Goal: Information Seeking & Learning: Learn about a topic

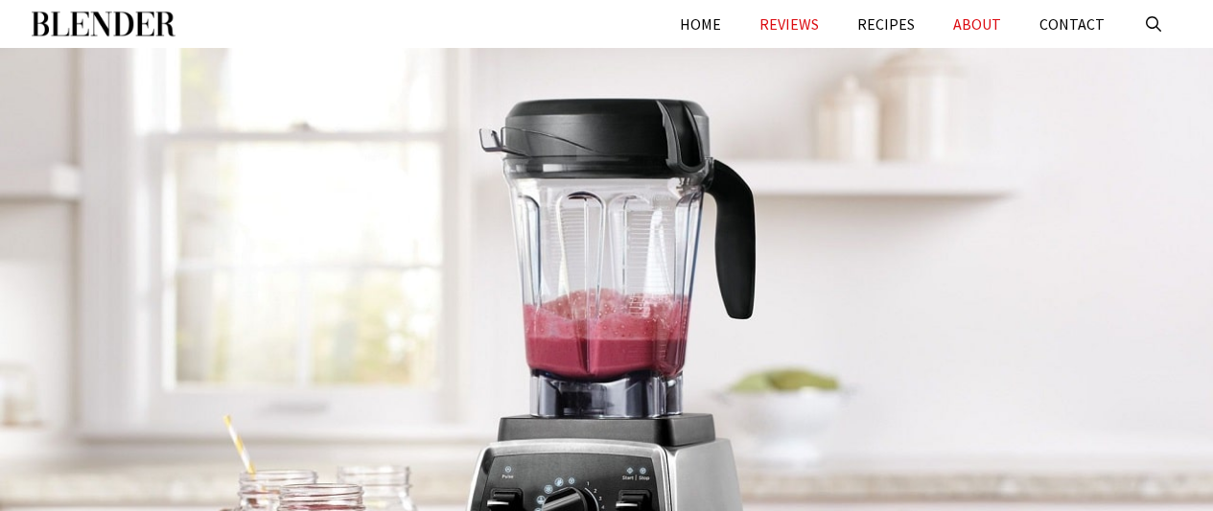
click at [982, 14] on link "ABOUT" at bounding box center [977, 24] width 86 height 48
click at [717, 16] on link "HOME" at bounding box center [701, 24] width 80 height 48
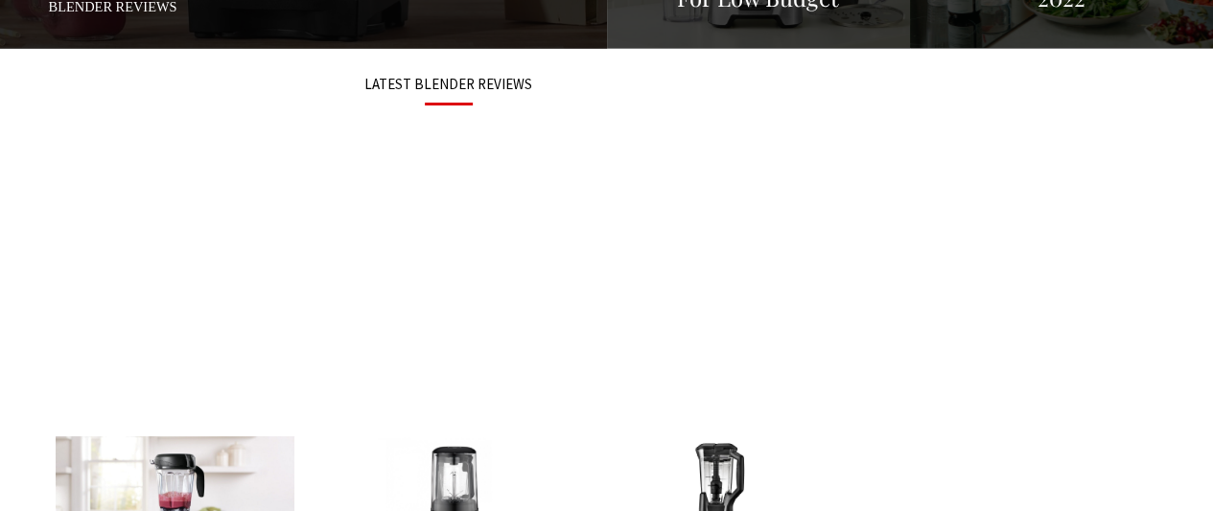
scroll to position [575, 0]
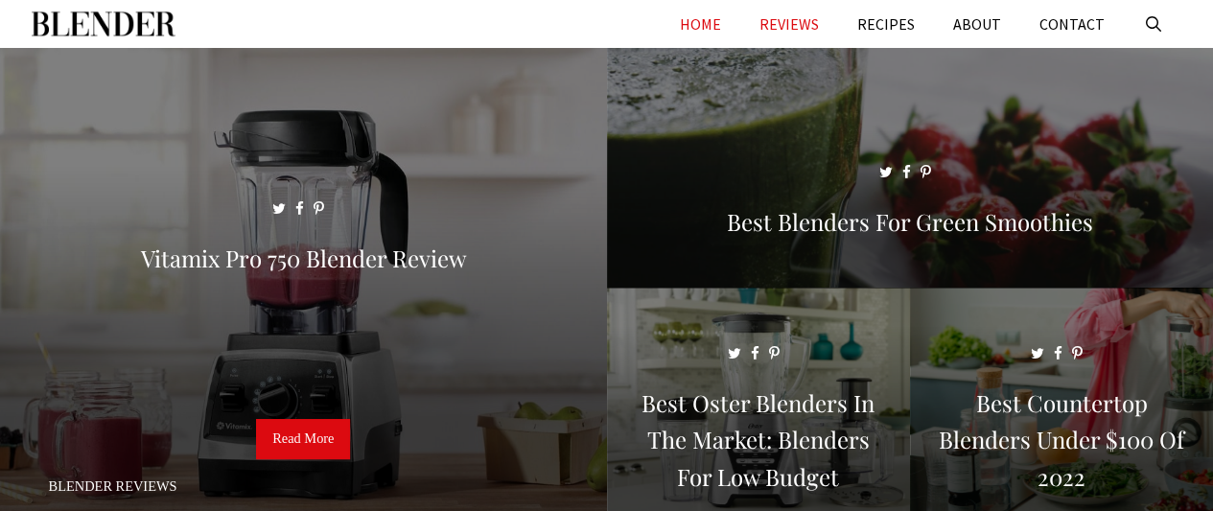
click at [821, 26] on link "REVIEWS" at bounding box center [789, 24] width 98 height 48
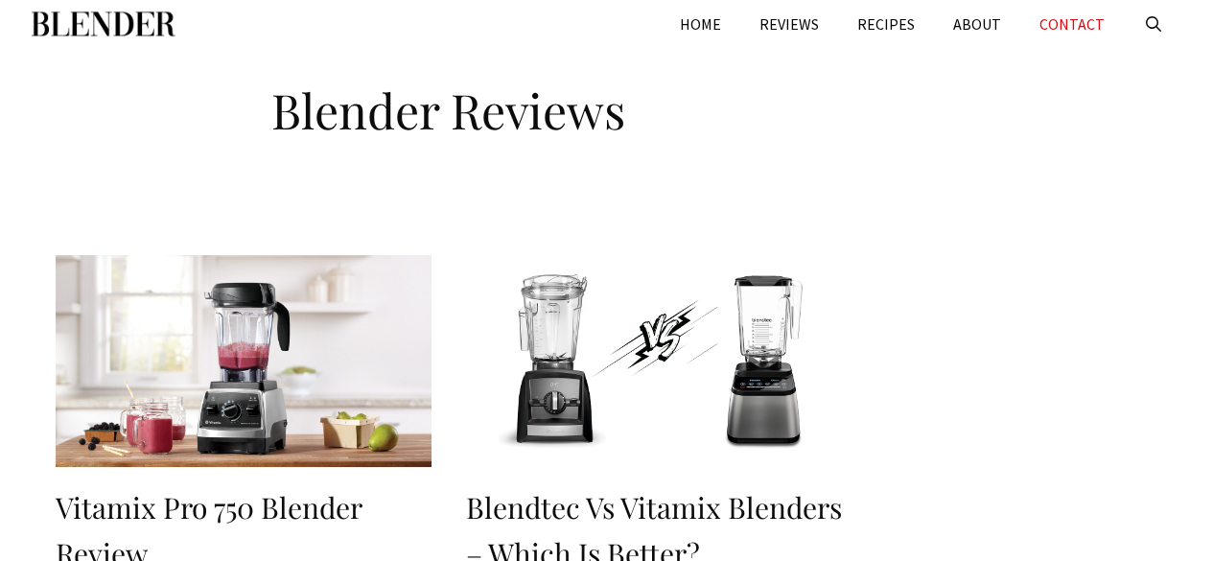
click at [1088, 17] on link "CONTACT" at bounding box center [1072, 24] width 104 height 48
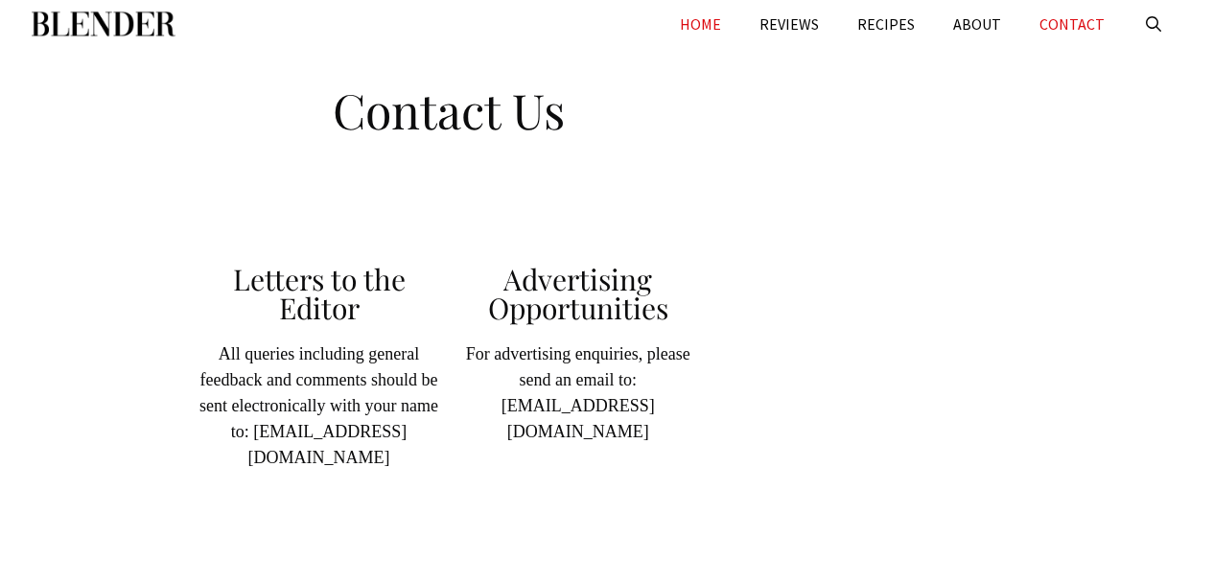
click at [732, 13] on link "HOME" at bounding box center [701, 24] width 80 height 48
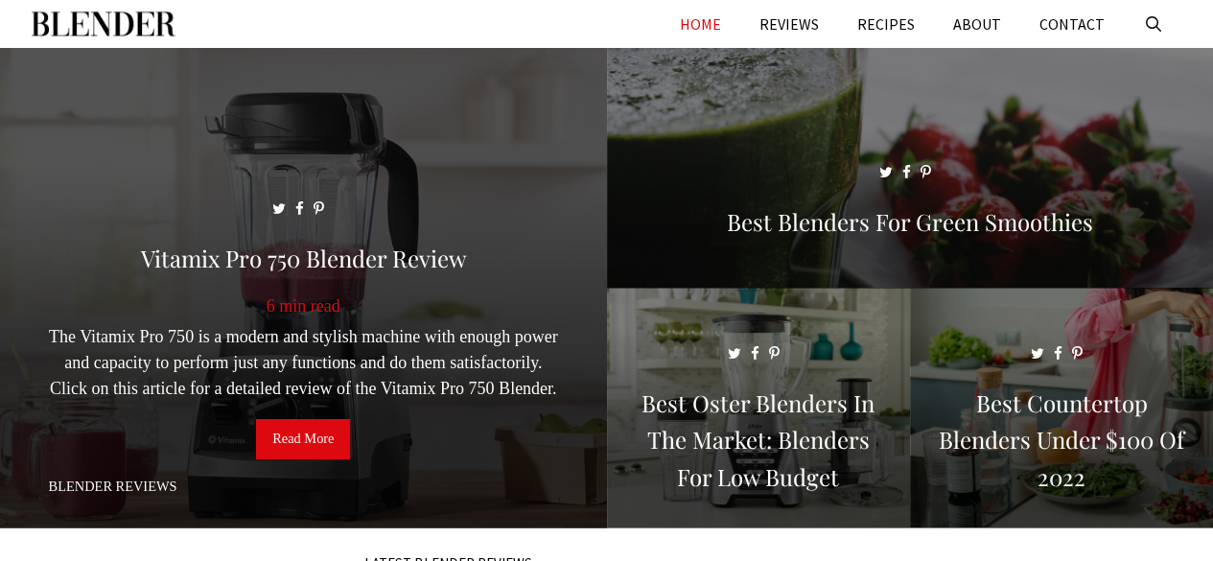
click at [330, 440] on link "Read More" at bounding box center [303, 439] width 94 height 40
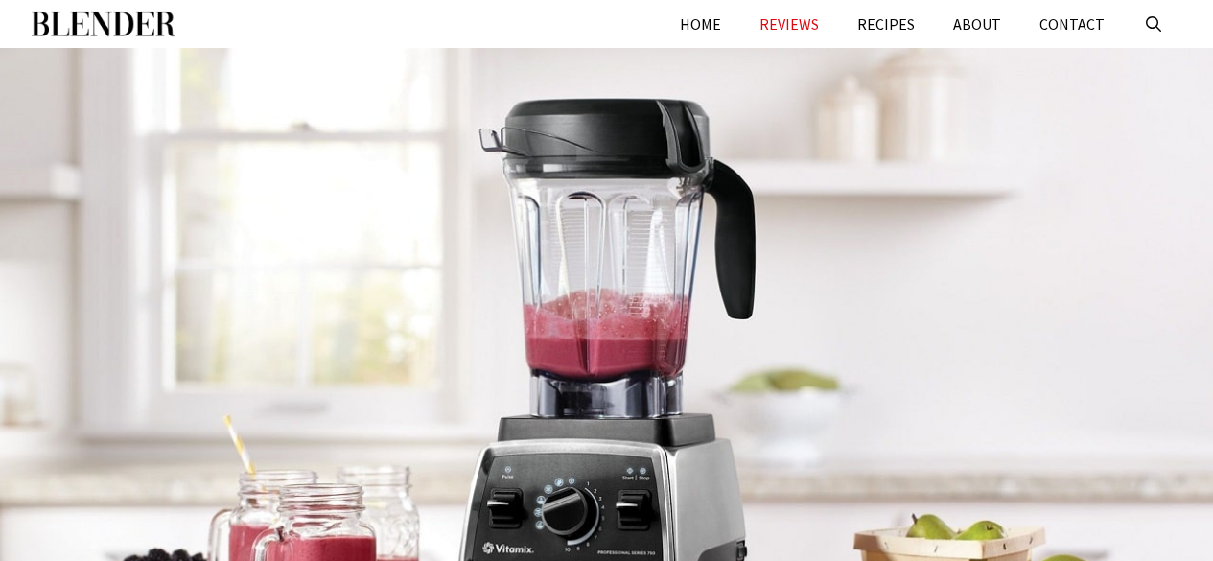
scroll to position [288, 0]
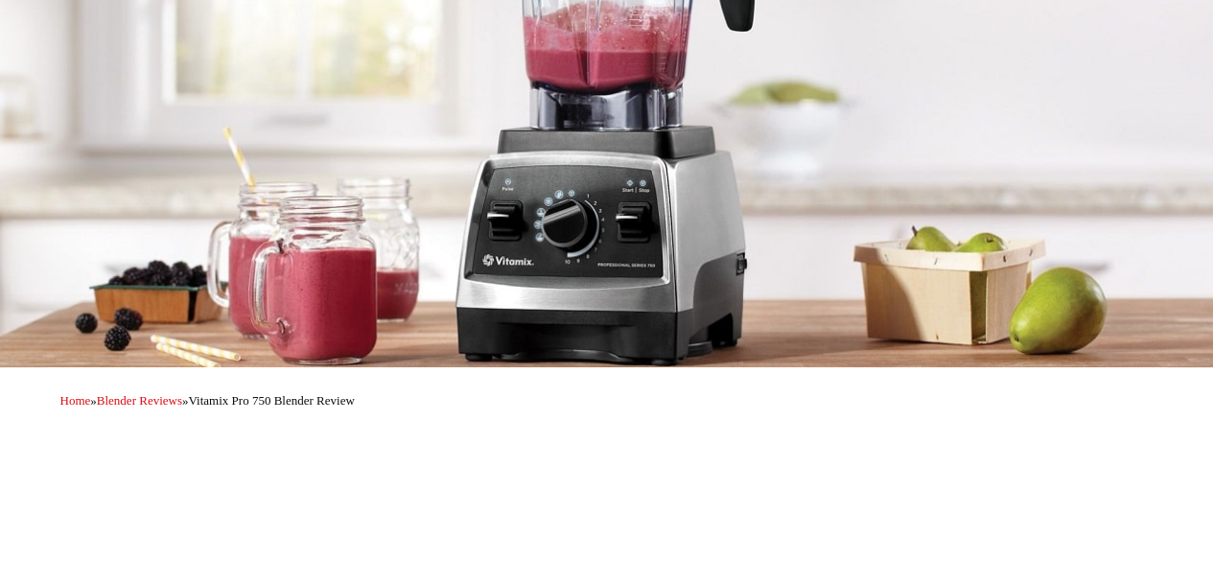
click at [540, 232] on div at bounding box center [606, 63] width 1213 height 607
click at [330, 400] on span "Vitamix Pro 750 Blender Review" at bounding box center [271, 400] width 166 height 14
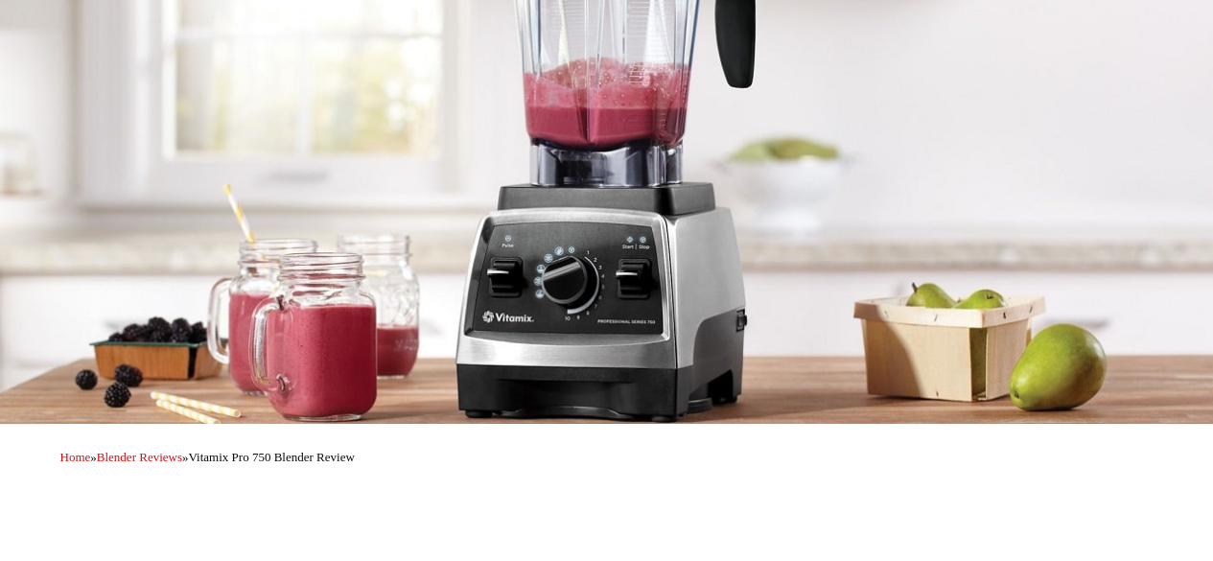
scroll to position [0, 0]
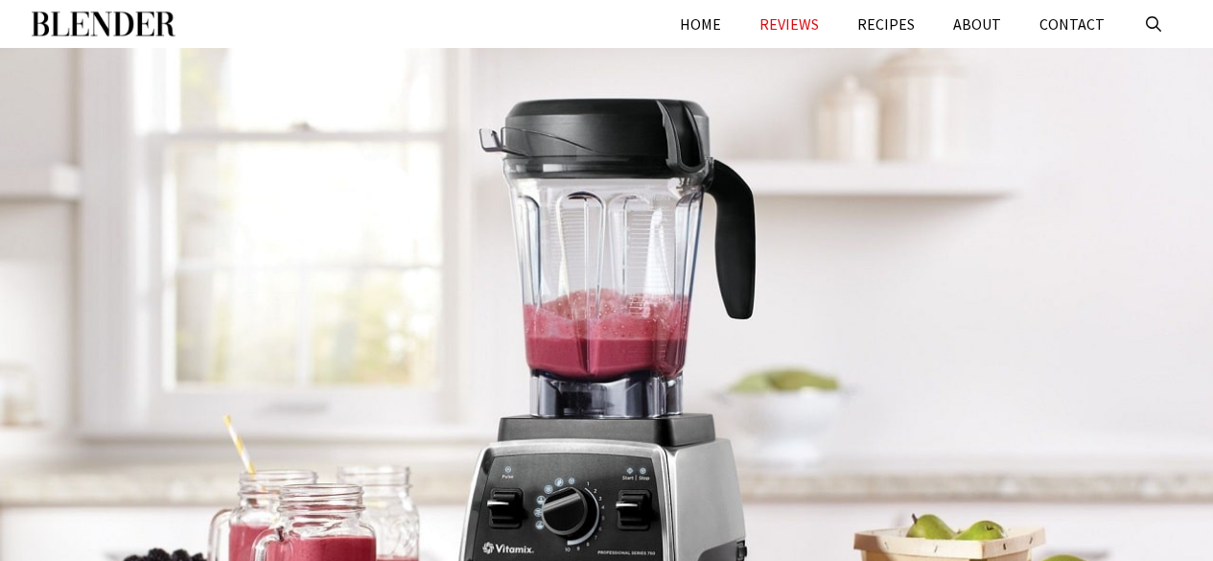
click at [596, 310] on div at bounding box center [606, 351] width 1213 height 607
drag, startPoint x: 671, startPoint y: 344, endPoint x: 586, endPoint y: 399, distance: 101.3
click at [594, 402] on div at bounding box center [606, 351] width 1213 height 607
click at [119, 7] on img "Primary" at bounding box center [104, 24] width 144 height 48
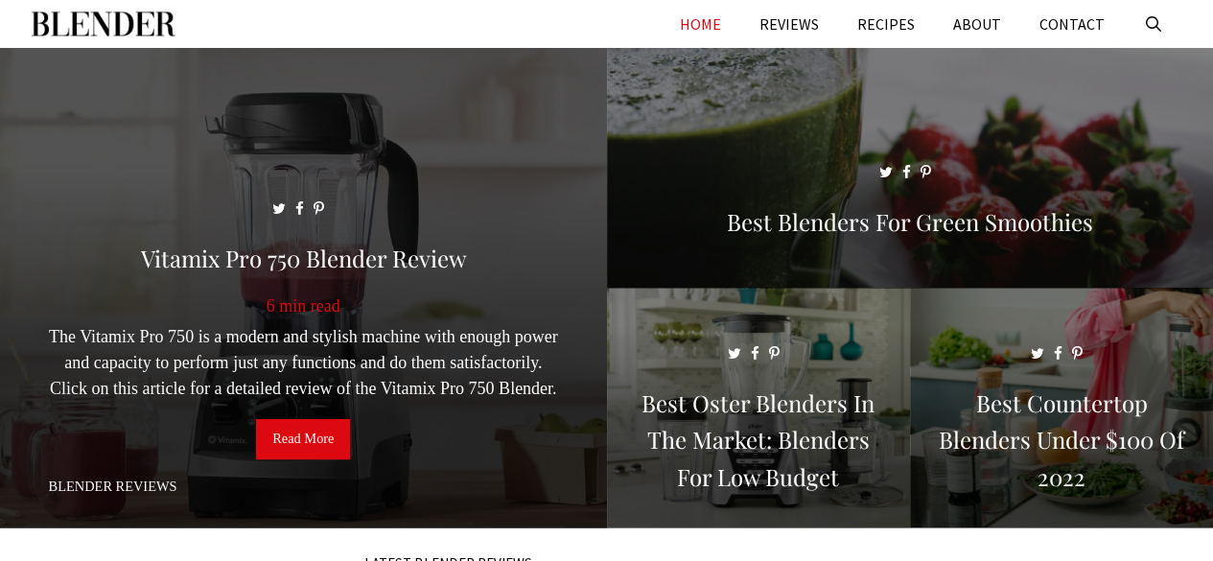
click at [313, 272] on span at bounding box center [303, 296] width 607 height 497
